Goal: Task Accomplishment & Management: Manage account settings

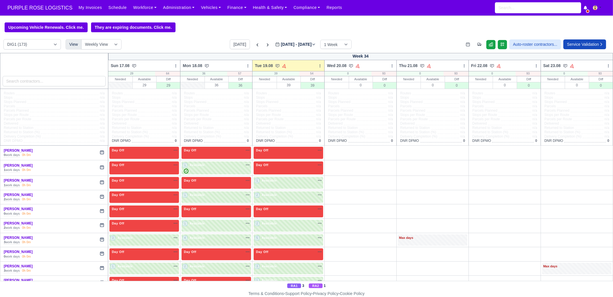
scroll to position [1185, 0]
click at [141, 10] on link "Workforce" at bounding box center [145, 7] width 30 height 11
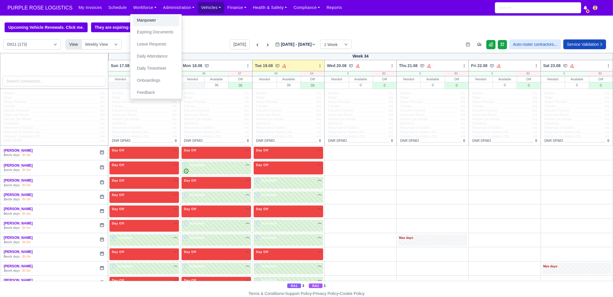
drag, startPoint x: 144, startPoint y: 19, endPoint x: 192, endPoint y: 2, distance: 50.8
click at [144, 19] on link "Manpower" at bounding box center [156, 20] width 47 height 12
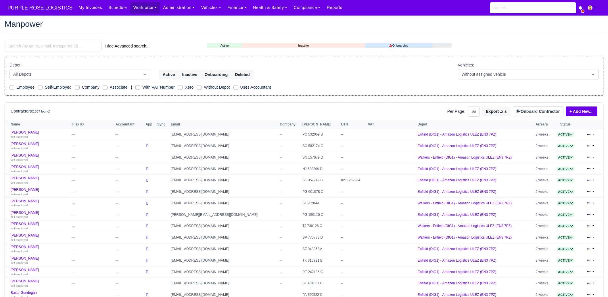
select select "25"
click at [78, 45] on input "search" at bounding box center [53, 46] width 97 height 10
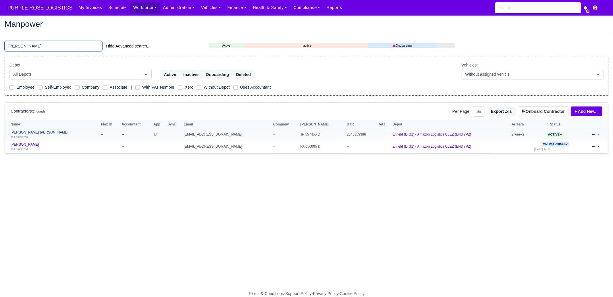
type input "glen"
click at [36, 136] on div "self-employed" at bounding box center [55, 136] width 88 height 4
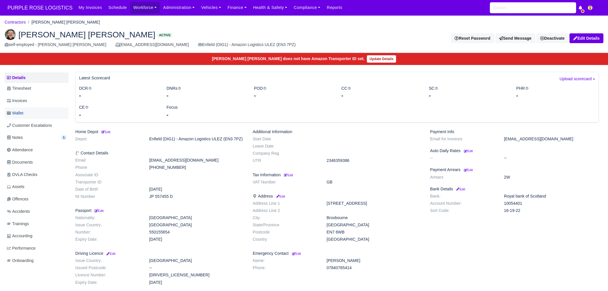
click at [30, 111] on link "Wallet" at bounding box center [37, 112] width 64 height 11
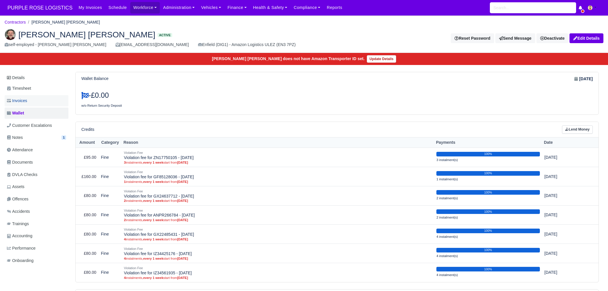
click at [45, 103] on link "Invoices" at bounding box center [37, 100] width 64 height 11
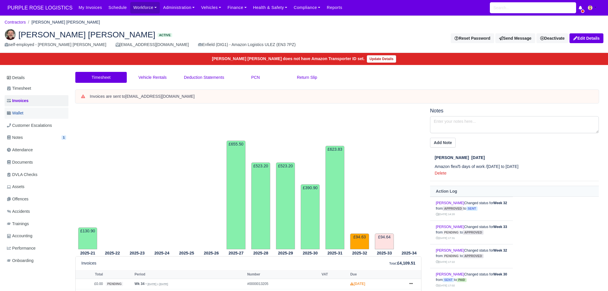
click at [28, 109] on link "Wallet" at bounding box center [37, 112] width 64 height 11
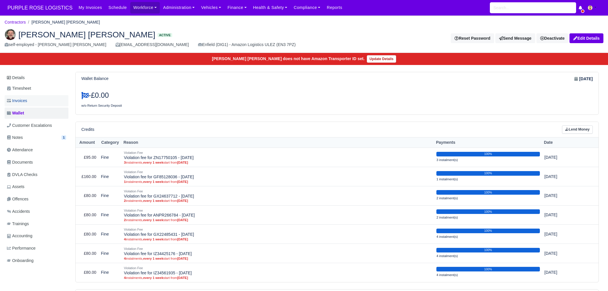
click at [27, 101] on span "Invoices" at bounding box center [17, 100] width 20 height 7
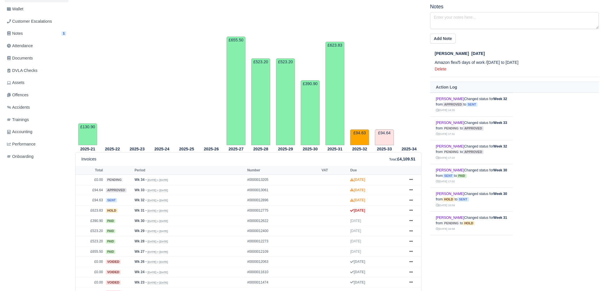
scroll to position [108, 0]
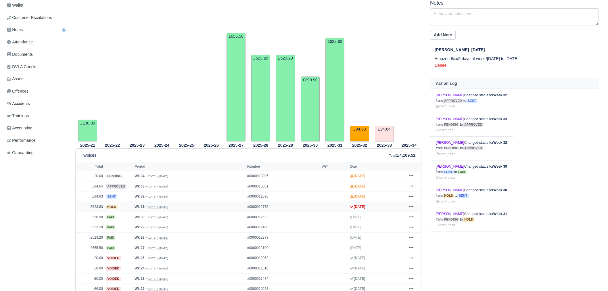
click at [95, 206] on td "£623.83" at bounding box center [90, 207] width 29 height 10
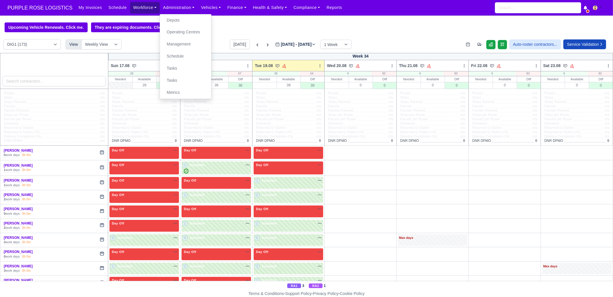
click at [138, 9] on link "Workforce" at bounding box center [145, 7] width 30 height 11
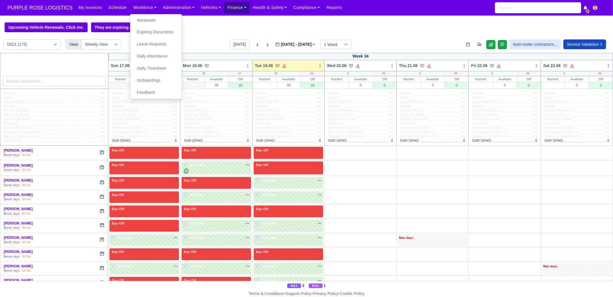
click at [224, 9] on link "Finance" at bounding box center [237, 7] width 26 height 11
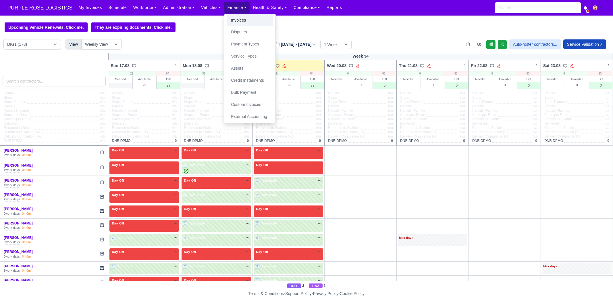
click at [246, 21] on link "Invoices" at bounding box center [250, 20] width 47 height 12
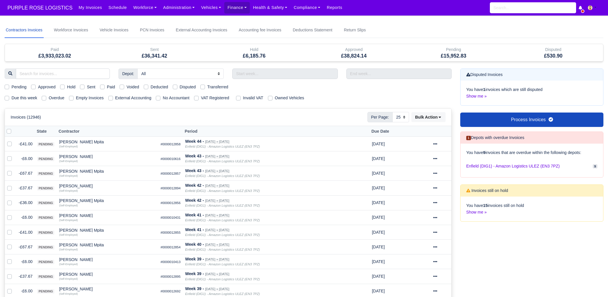
select select "25"
click at [190, 89] on label "Disputed" at bounding box center [188, 87] width 16 height 7
click at [177, 88] on input "Disputed" at bounding box center [175, 86] width 5 height 5
checkbox input "true"
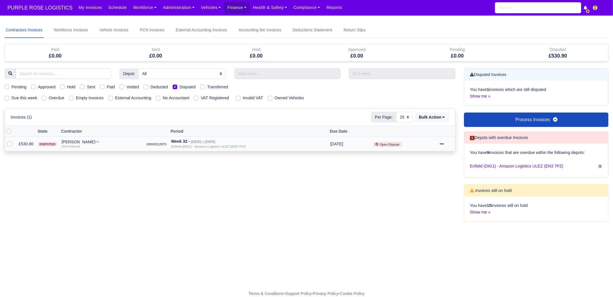
click at [444, 143] on div at bounding box center [446, 143] width 13 height 7
drag, startPoint x: 258, startPoint y: 135, endPoint x: 253, endPoint y: 139, distance: 7.1
click at [258, 135] on th "Period" at bounding box center [248, 131] width 159 height 11
click at [222, 142] on div "Week 32 - [DATE] » [DATE]" at bounding box center [248, 141] width 155 height 5
click at [78, 138] on td "[PERSON_NAME] Quick Actions Other Invoices Wallet (Self-Employed)" at bounding box center [101, 143] width 85 height 15
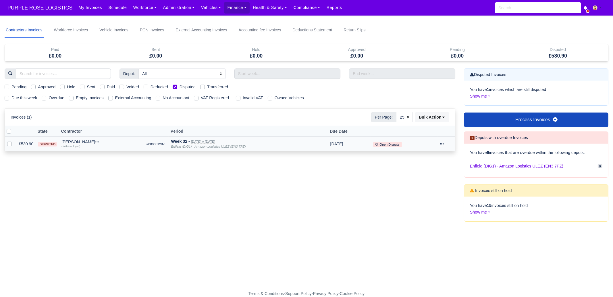
click at [79, 145] on div "(Self-Employed)" at bounding box center [101, 146] width 80 height 4
click at [70, 142] on div "[PERSON_NAME]" at bounding box center [101, 142] width 80 height 4
click at [44, 144] on span "disputed" at bounding box center [47, 144] width 19 height 4
click at [382, 144] on small "Open Dispute" at bounding box center [387, 144] width 29 height 5
click at [444, 144] on div at bounding box center [446, 143] width 13 height 7
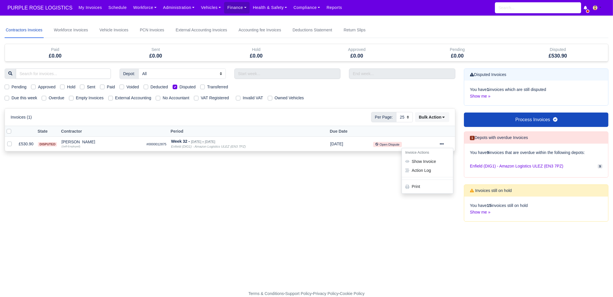
click at [242, 134] on th "Period" at bounding box center [248, 131] width 159 height 11
click at [47, 143] on span "disputed" at bounding box center [47, 144] width 19 height 4
click at [82, 143] on div "[PERSON_NAME]" at bounding box center [101, 142] width 80 height 4
click at [207, 145] on icon "Enfield (DIG1) - Amazon Logistics ULEZ (EN3 7PZ)" at bounding box center [208, 146] width 75 height 3
click at [14, 140] on label at bounding box center [14, 140] width 0 height 0
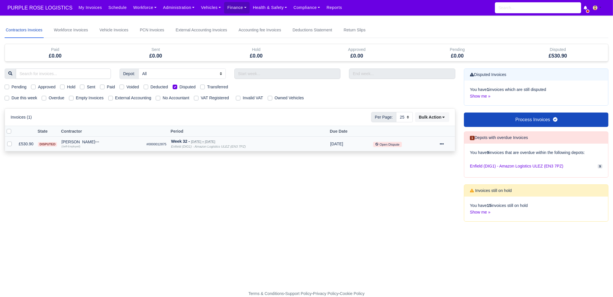
click at [11, 142] on input "checkbox" at bounding box center [9, 142] width 5 height 5
click at [14, 140] on label at bounding box center [14, 140] width 0 height 0
click at [11, 142] on input "checkbox" at bounding box center [9, 142] width 5 height 5
checkbox input "false"
click at [546, 11] on input "search" at bounding box center [538, 7] width 86 height 11
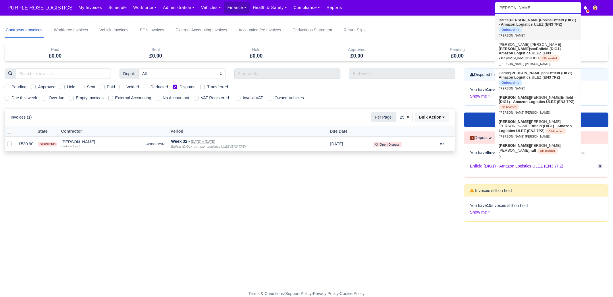
type input "johnp"
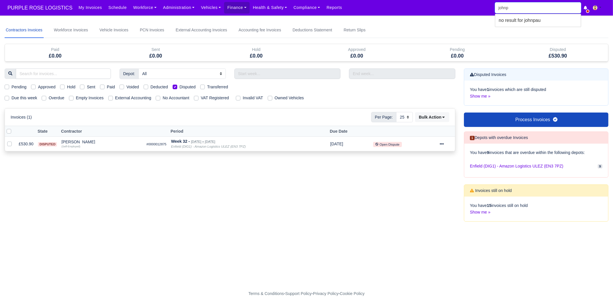
type input "john"
type input "john Douglas Davis"
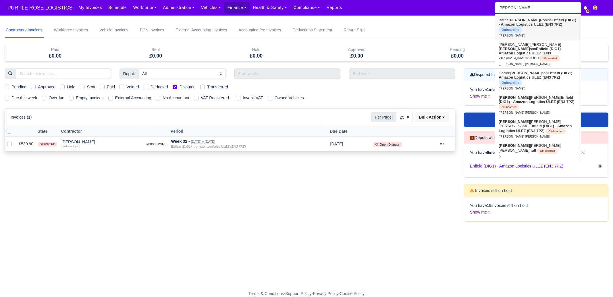
type input "john p"
type input "john pablo Gihon alvarez"
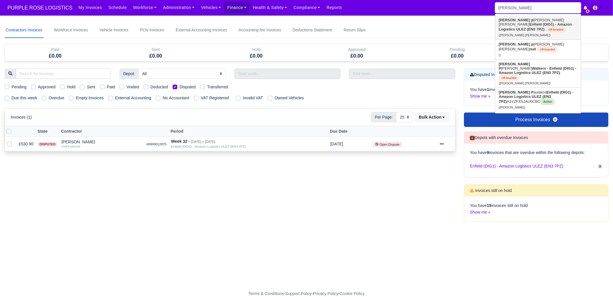
type input "john pau"
type input "john paulakos"
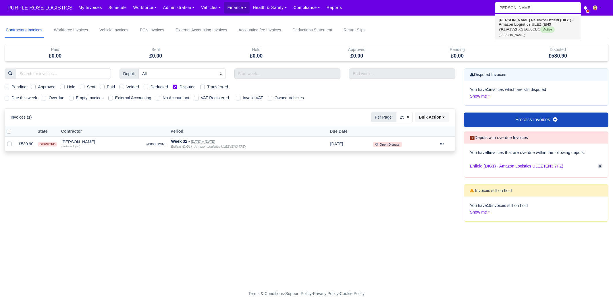
click at [538, 21] on strong "Enfield (DIG1) - Amazon Logistics ULEZ (EN3 7PZ)" at bounding box center [536, 25] width 75 height 14
type input "[PERSON_NAME]"
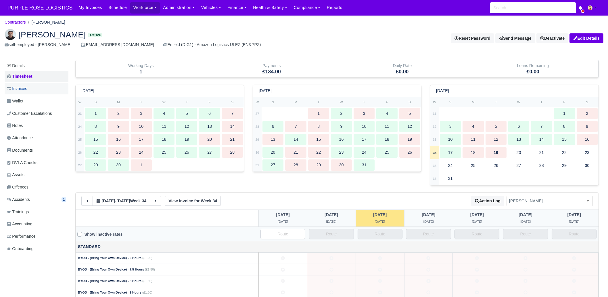
click at [34, 89] on link "Invoices" at bounding box center [37, 88] width 64 height 11
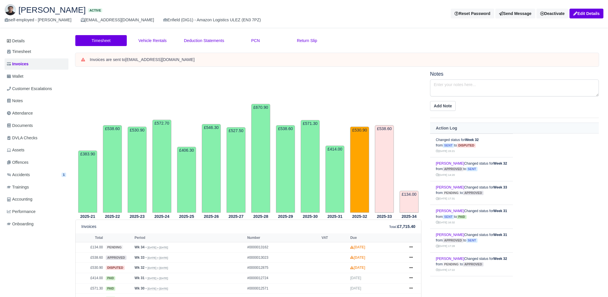
scroll to position [143, 0]
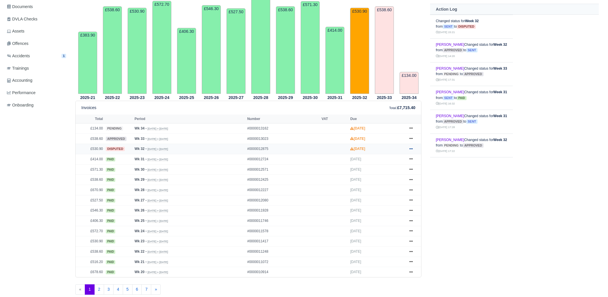
click at [409, 147] on icon at bounding box center [410, 148] width 3 height 3
click at [397, 159] on link "Show Invoice" at bounding box center [389, 159] width 51 height 12
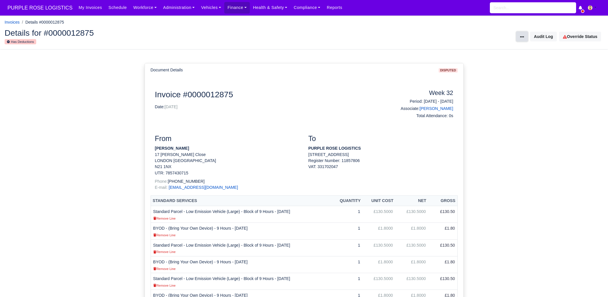
click at [523, 38] on icon at bounding box center [522, 37] width 4 height 4
click at [376, 145] on p "PURPLE ROSE LOGISTICS" at bounding box center [380, 148] width 145 height 6
click at [50, 11] on span "PURPLE ROSE LOGISTICS" at bounding box center [40, 7] width 71 height 11
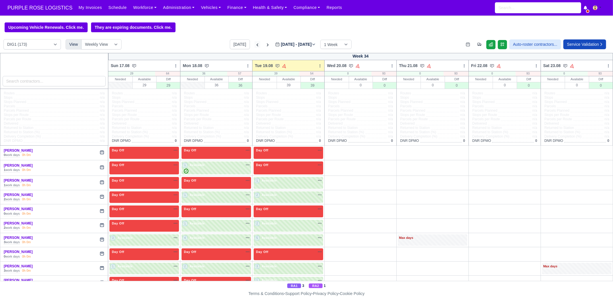
click at [246, 47] on div "Today Aug 17 - Aug 23, 2025 2025-08-19 1 Week 2 Weeks 3 Weeks 4 Weeks" at bounding box center [291, 44] width 122 height 10
click at [255, 45] on icon at bounding box center [258, 45] width 6 height 6
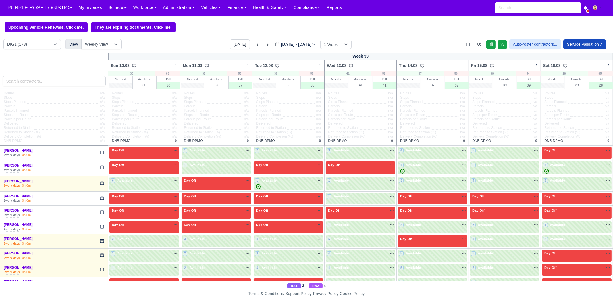
type input "2025-08-12"
click at [229, 5] on link "Finance" at bounding box center [237, 7] width 26 height 11
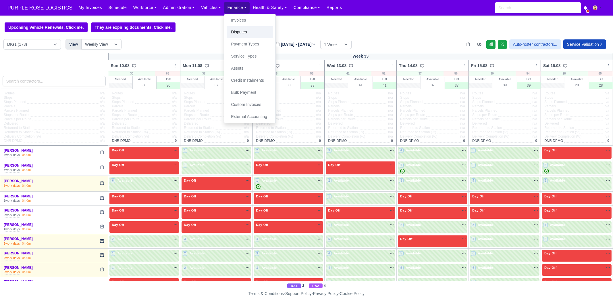
click at [241, 30] on link "Disputes" at bounding box center [250, 32] width 47 height 12
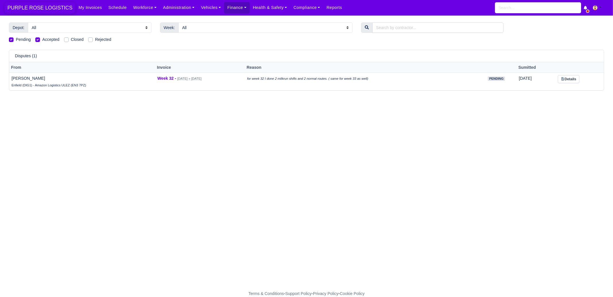
click at [33, 11] on span "PURPLE ROSE LOGISTICS" at bounding box center [40, 7] width 71 height 11
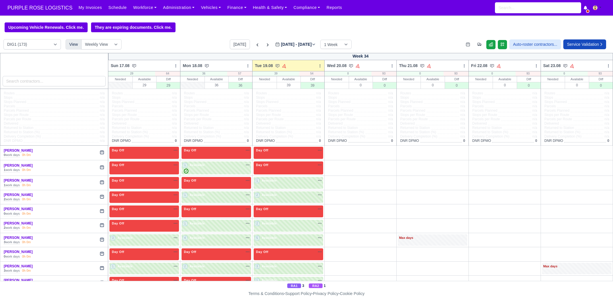
click at [255, 48] on icon at bounding box center [258, 45] width 6 height 6
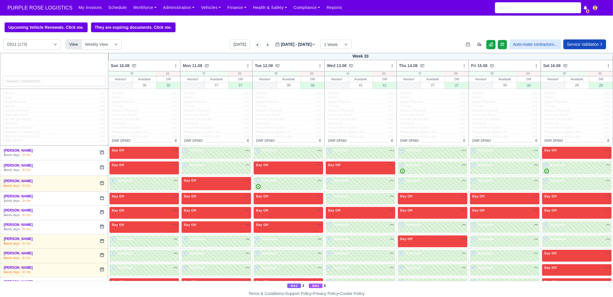
type input "2025-08-12"
click at [255, 47] on icon at bounding box center [258, 45] width 6 height 6
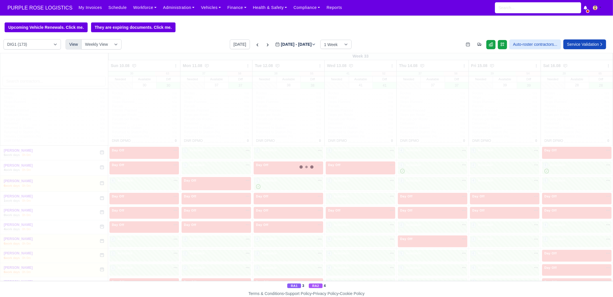
type input "2025-08-05"
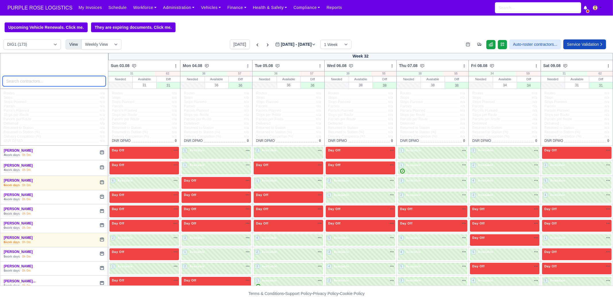
drag, startPoint x: 37, startPoint y: 84, endPoint x: 41, endPoint y: 82, distance: 4.2
click at [37, 84] on input "search" at bounding box center [54, 81] width 103 height 10
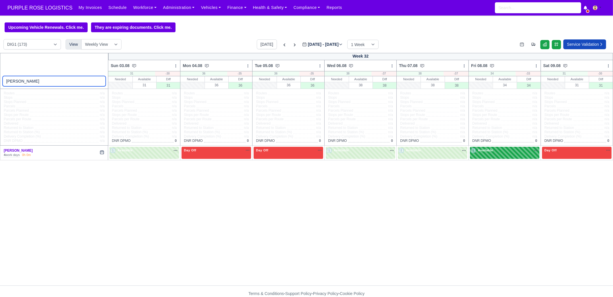
type input "john"
click at [500, 154] on div "3 Available na" at bounding box center [504, 151] width 67 height 6
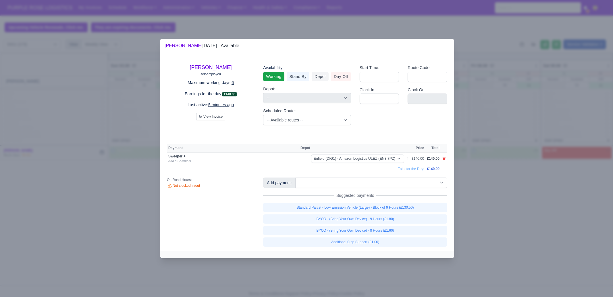
click at [514, 188] on div at bounding box center [306, 148] width 613 height 297
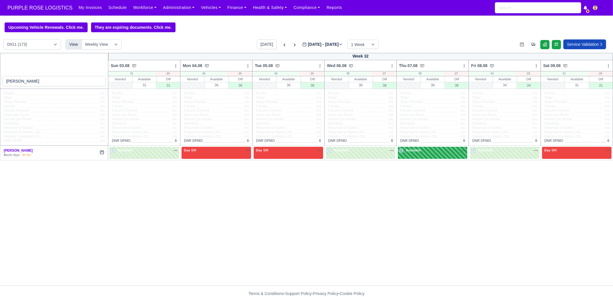
click at [450, 156] on div "2 Available" at bounding box center [433, 153] width 70 height 12
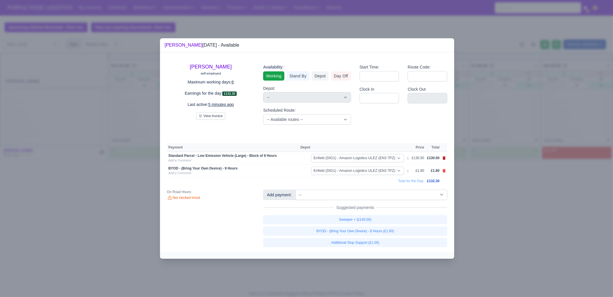
click at [443, 157] on icon at bounding box center [444, 157] width 3 height 3
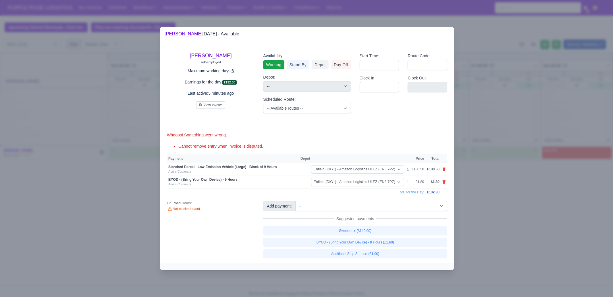
click at [444, 157] on th at bounding box center [444, 158] width 6 height 9
click at [481, 51] on div at bounding box center [306, 148] width 613 height 297
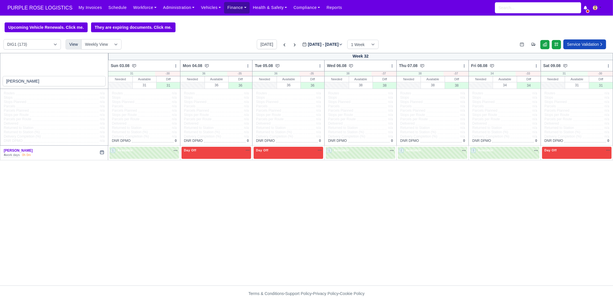
click at [232, 11] on link "Finance" at bounding box center [237, 7] width 26 height 11
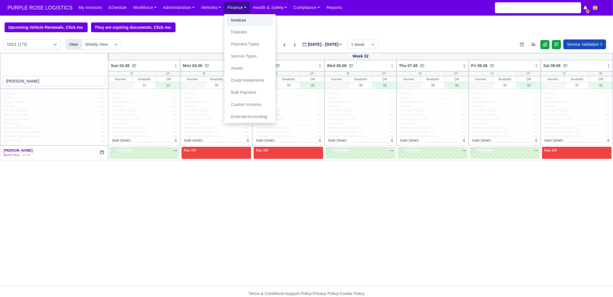
click at [242, 22] on link "Invoices" at bounding box center [250, 20] width 47 height 12
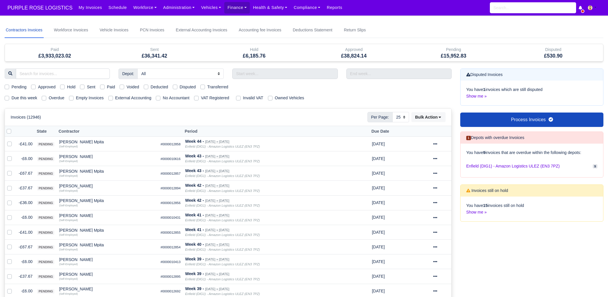
select select "25"
